Goal: Information Seeking & Learning: Understand process/instructions

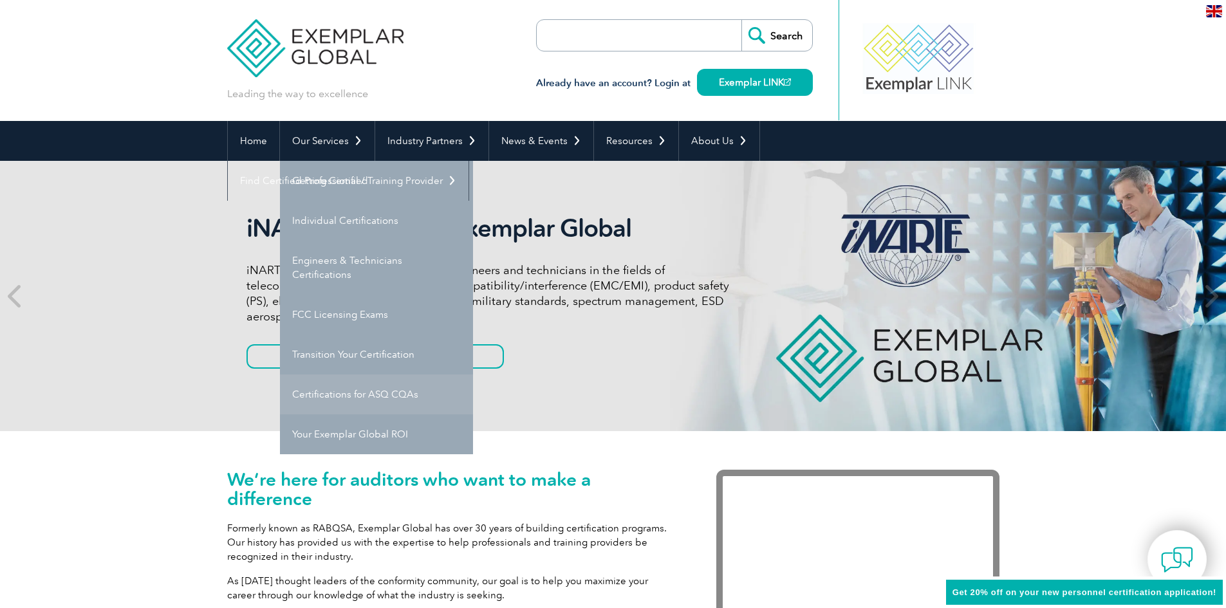
click at [356, 392] on link "Certifications for ASQ CQAs" at bounding box center [376, 395] width 193 height 40
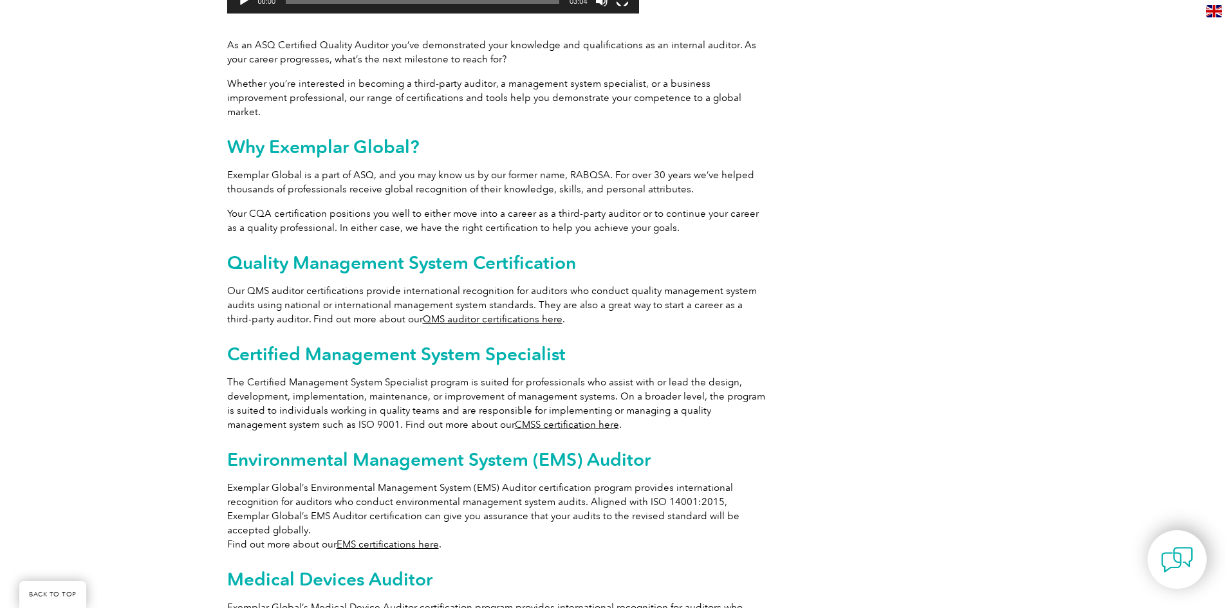
scroll to position [579, 0]
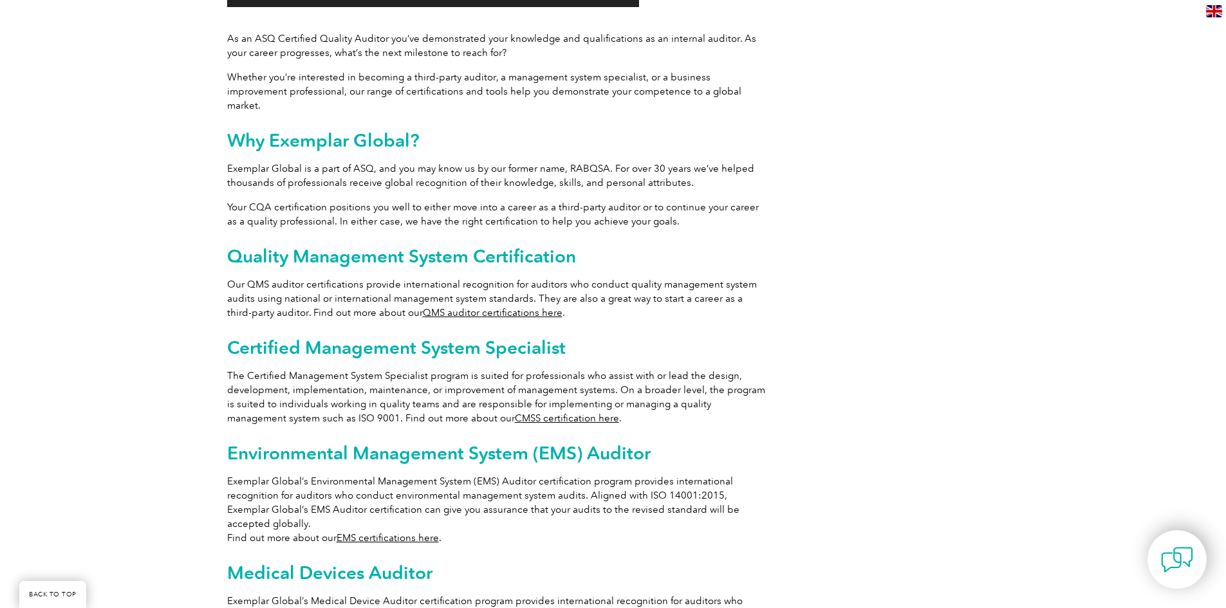
click at [461, 307] on link "QMS auditor certifications here" at bounding box center [493, 313] width 140 height 12
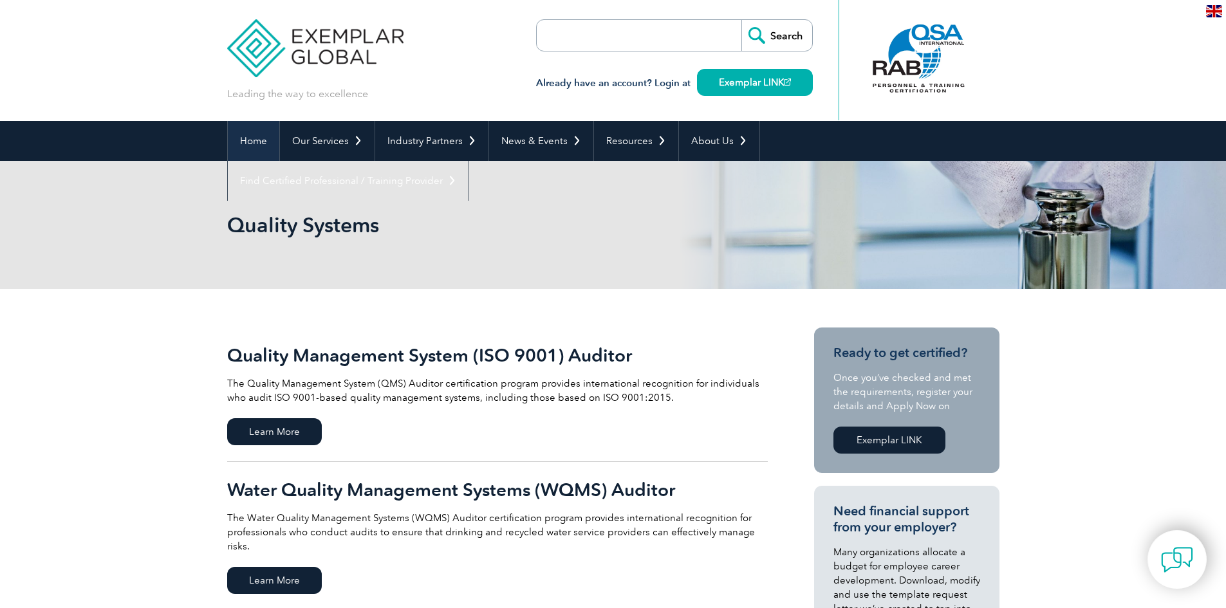
click at [258, 140] on link "Home" at bounding box center [253, 141] width 51 height 40
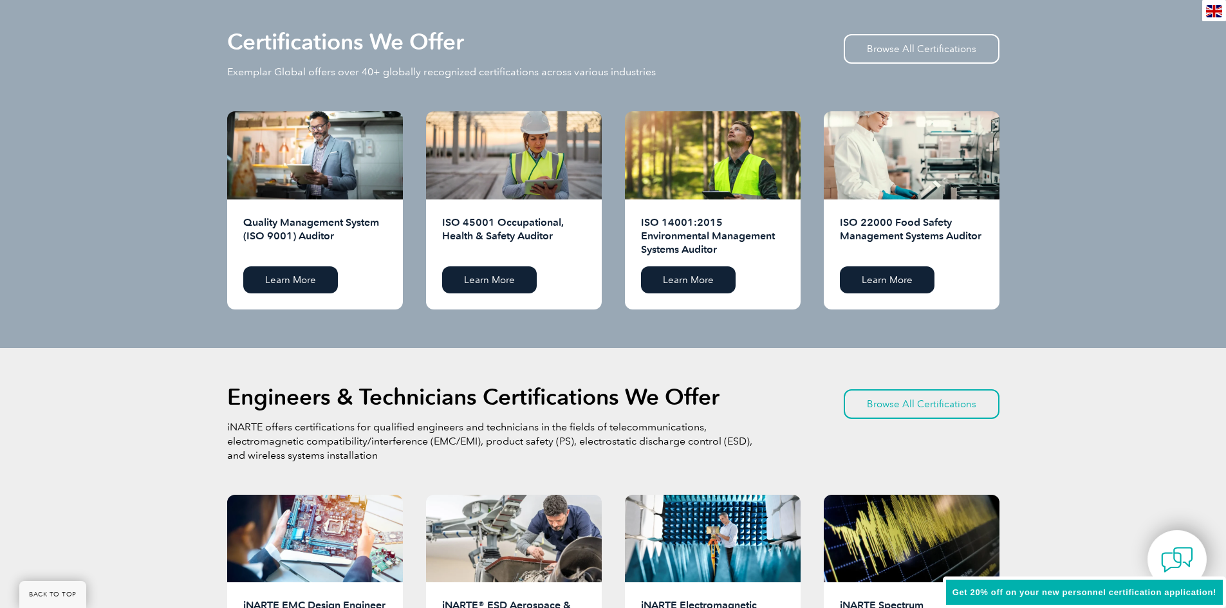
scroll to position [1287, 0]
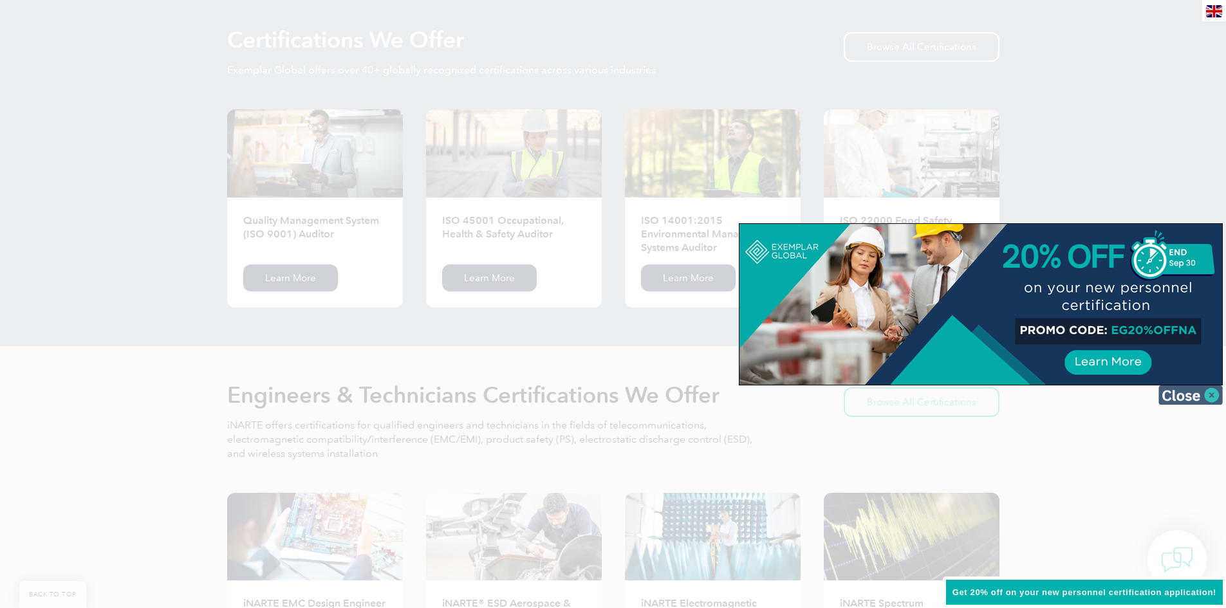
click at [1190, 394] on img at bounding box center [1190, 394] width 64 height 19
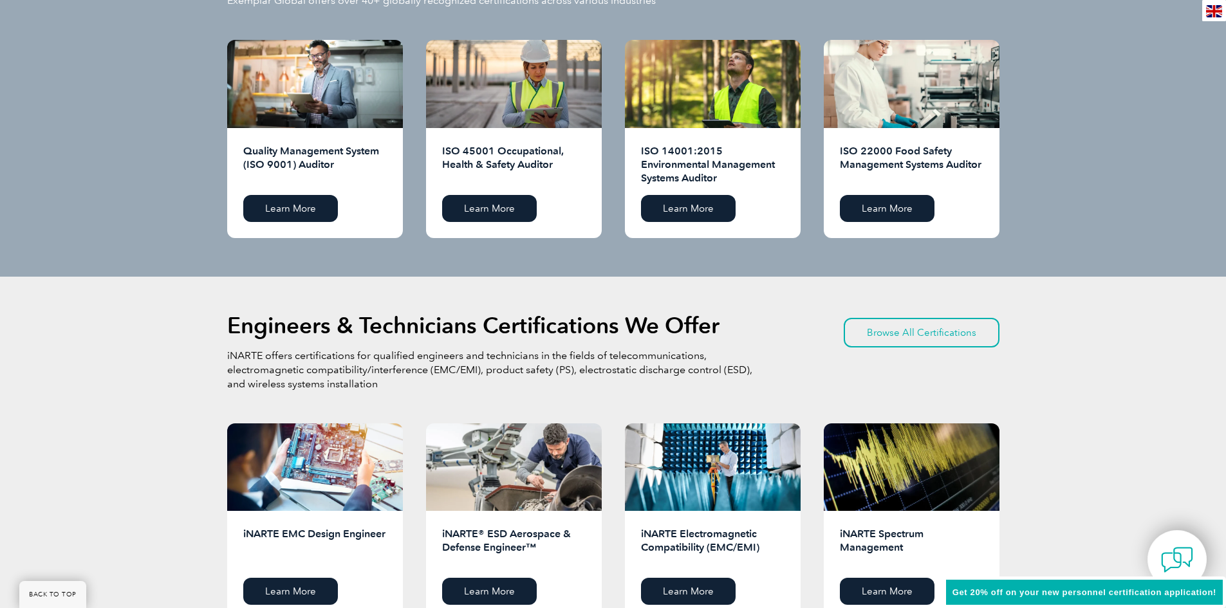
scroll to position [1351, 0]
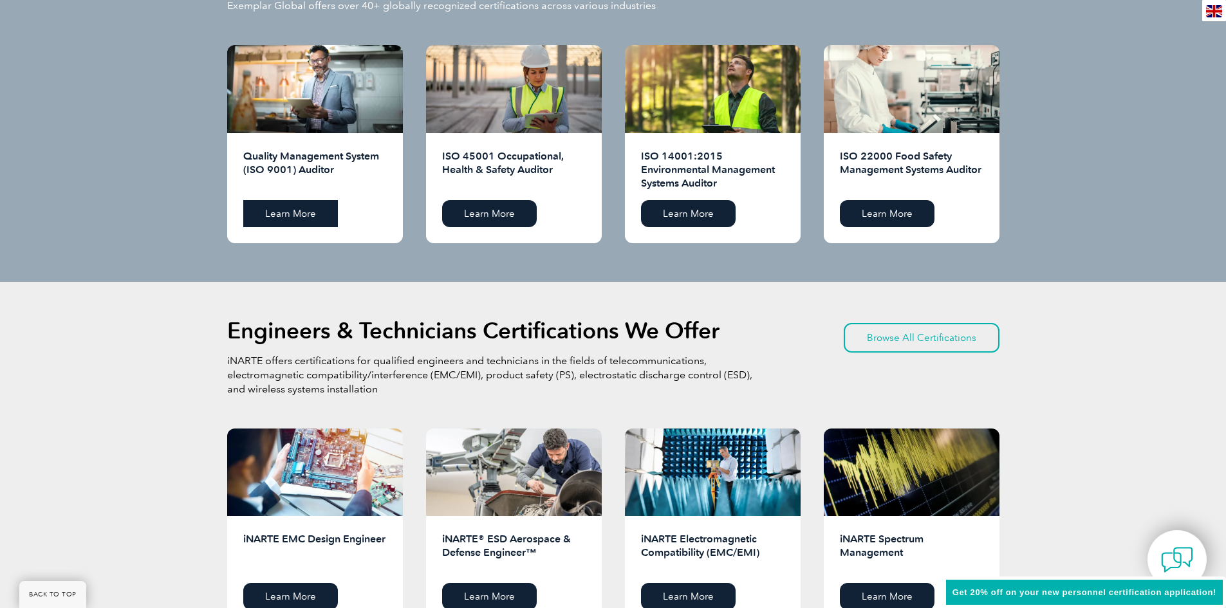
click at [289, 209] on link "Learn More" at bounding box center [290, 213] width 95 height 27
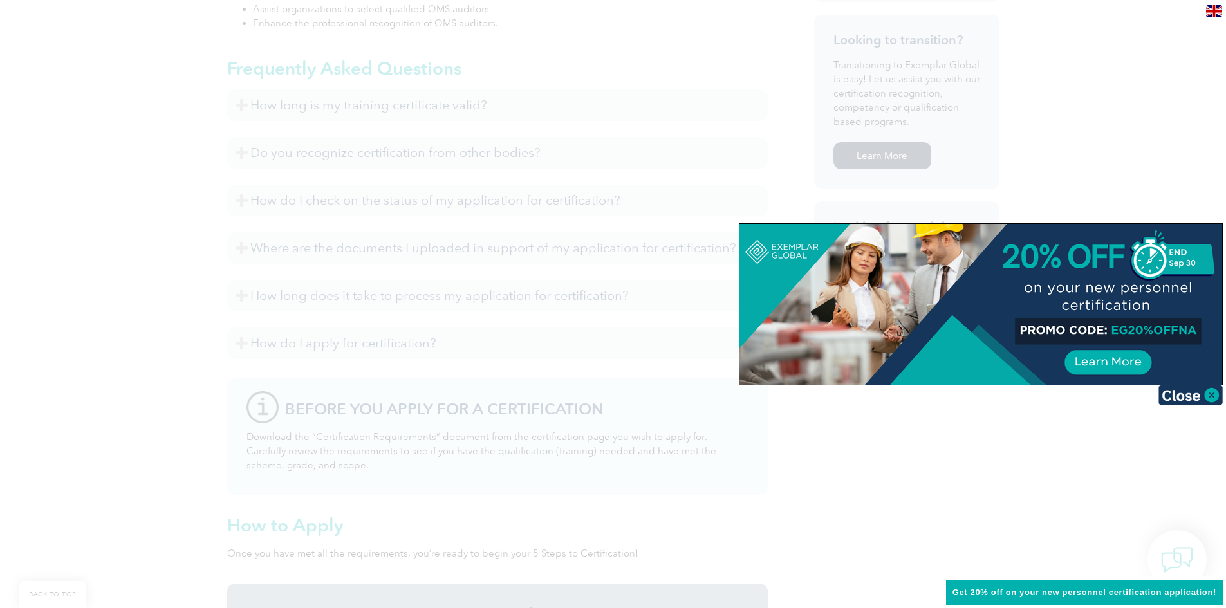
scroll to position [901, 0]
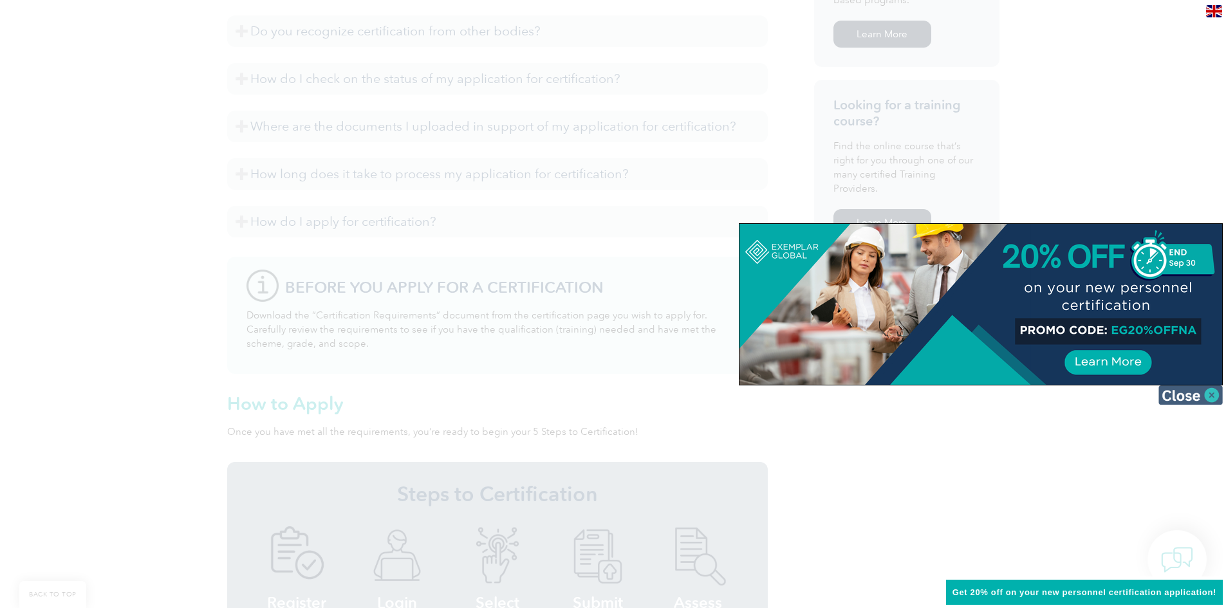
click at [1188, 393] on img at bounding box center [1190, 394] width 64 height 19
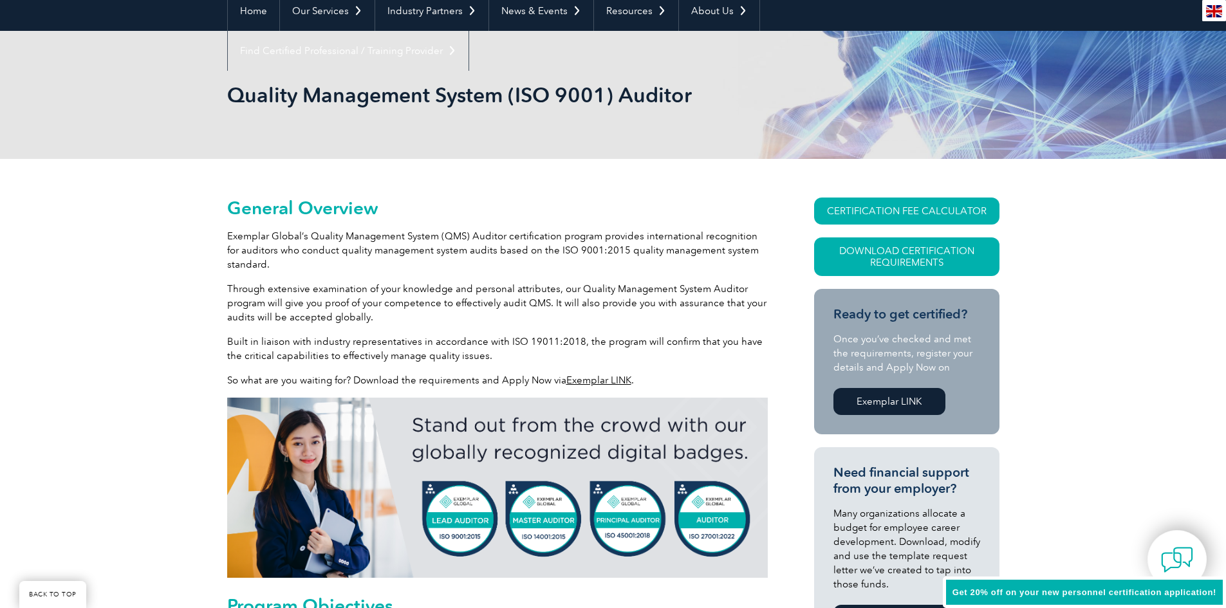
scroll to position [129, 0]
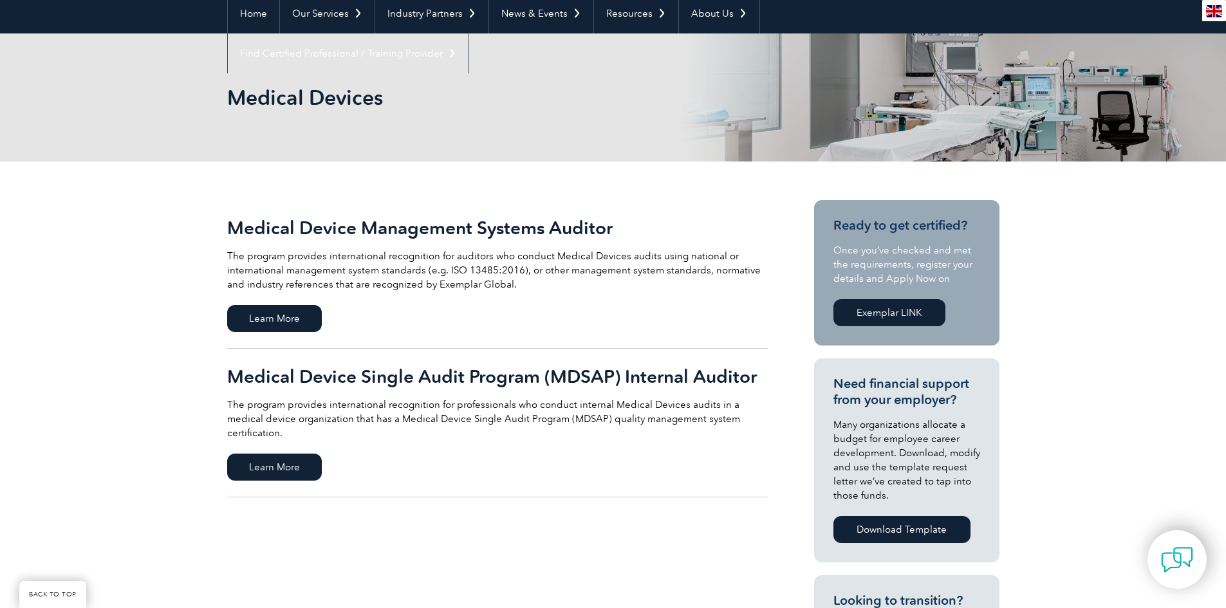
scroll to position [129, 0]
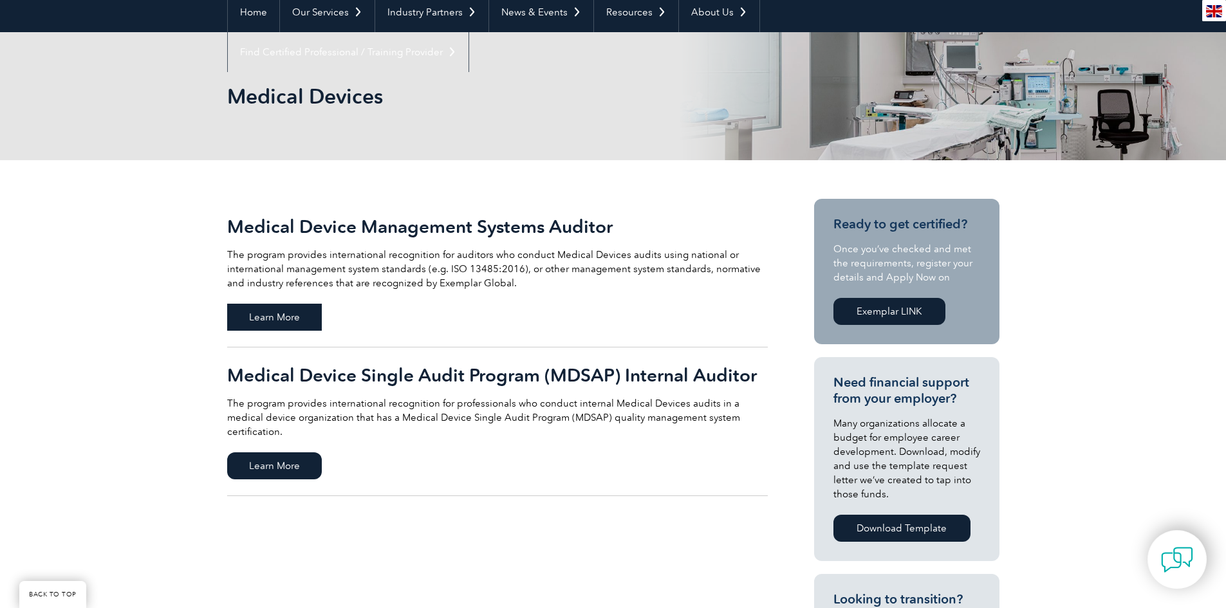
click at [293, 320] on span "Learn More" at bounding box center [274, 317] width 95 height 27
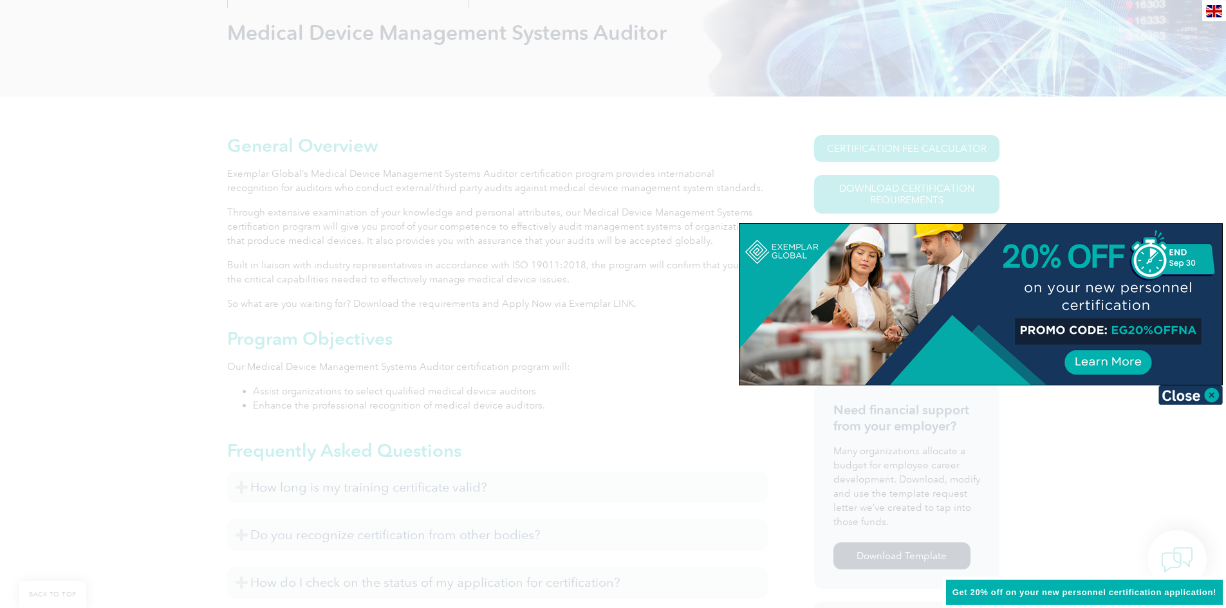
scroll to position [193, 0]
click at [1185, 400] on img at bounding box center [1190, 394] width 64 height 19
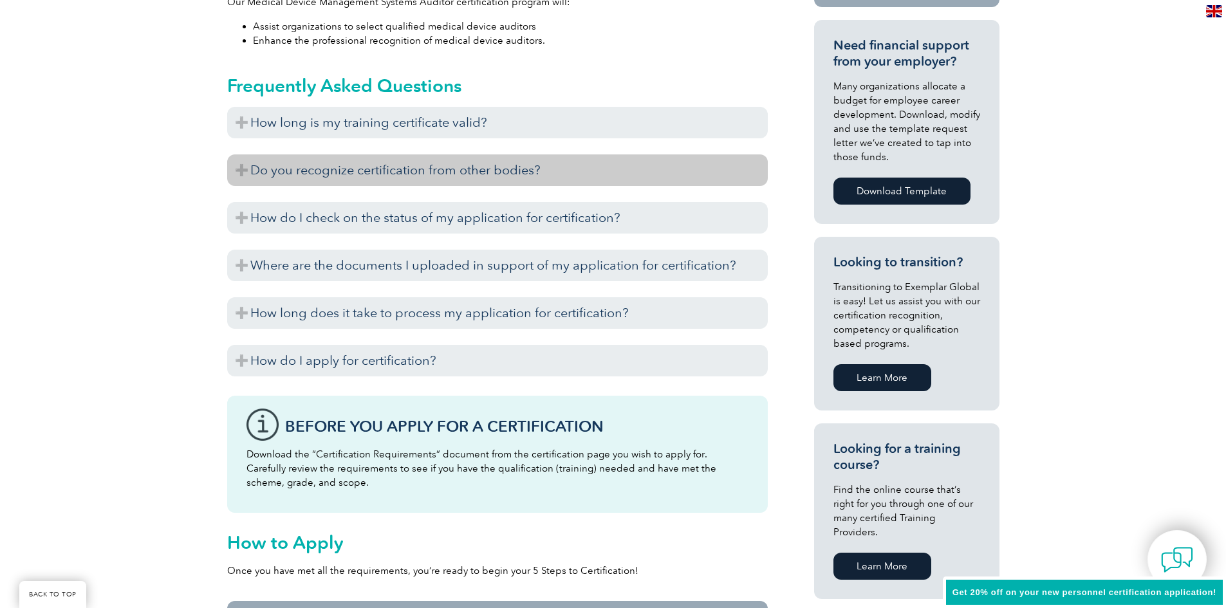
scroll to position [515, 0]
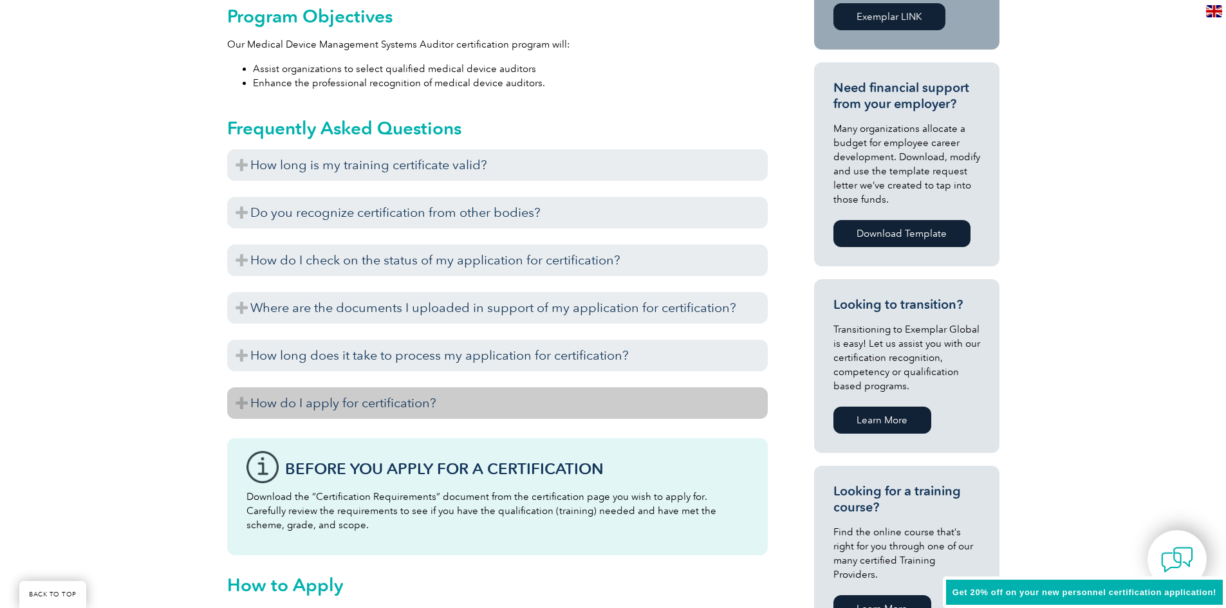
click at [237, 404] on h3 "How do I apply for certification?" at bounding box center [497, 403] width 541 height 32
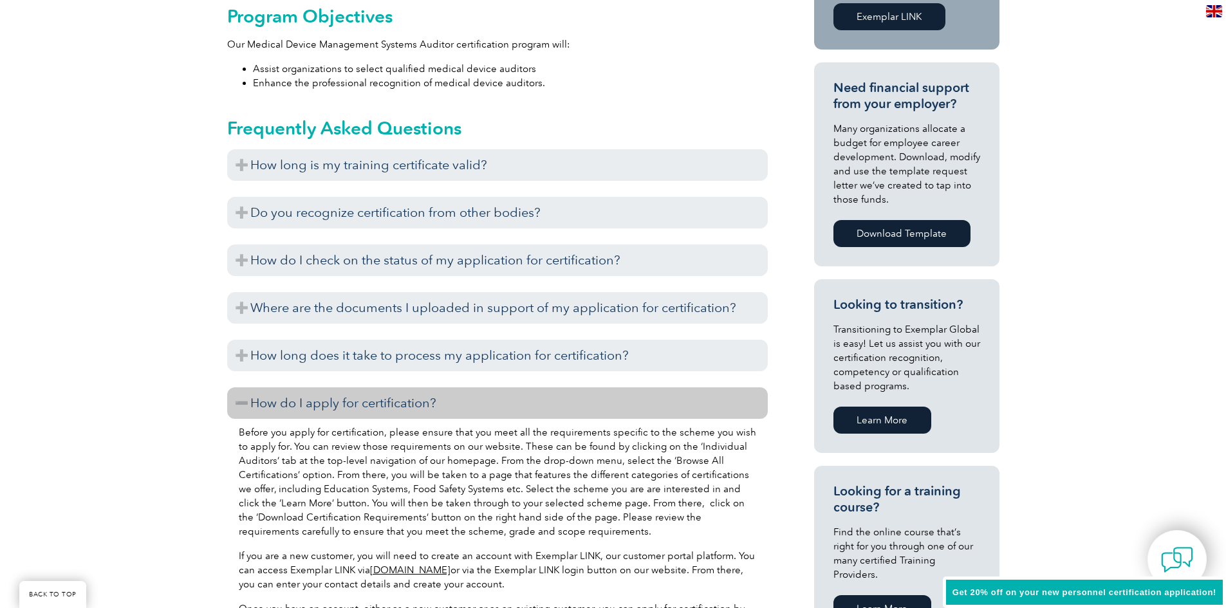
click at [238, 404] on h3 "How do I apply for certification?" at bounding box center [497, 403] width 541 height 32
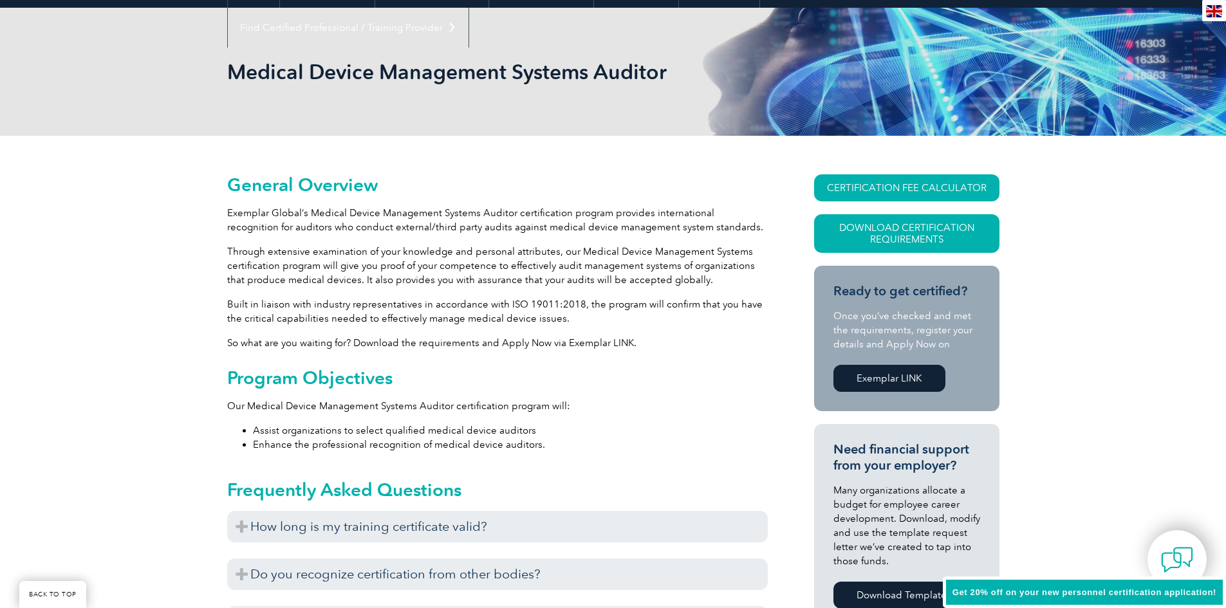
scroll to position [0, 0]
